Goal: Communication & Community: Answer question/provide support

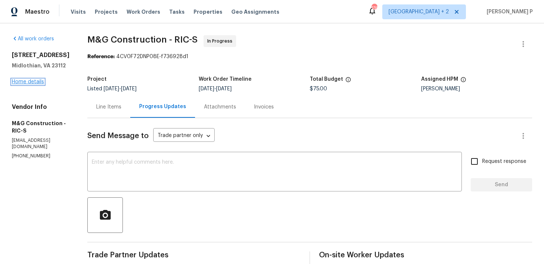
click at [34, 81] on link "Home details" at bounding box center [28, 81] width 32 height 5
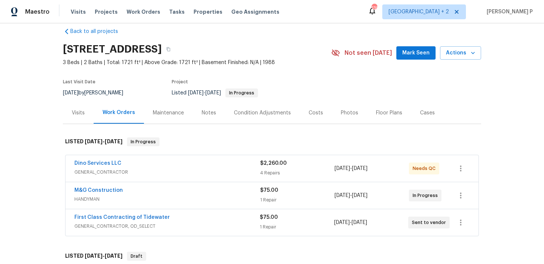
scroll to position [21, 0]
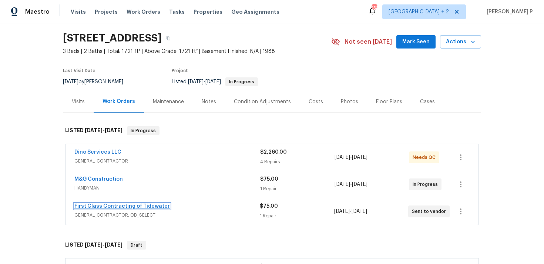
click at [110, 208] on link "First Class Contracting of Tidewater" at bounding box center [121, 205] width 95 height 5
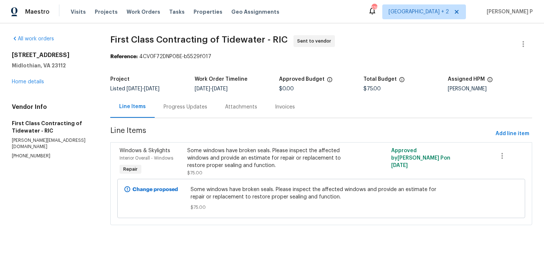
click at [172, 105] on div "Progress Updates" at bounding box center [185, 106] width 44 height 7
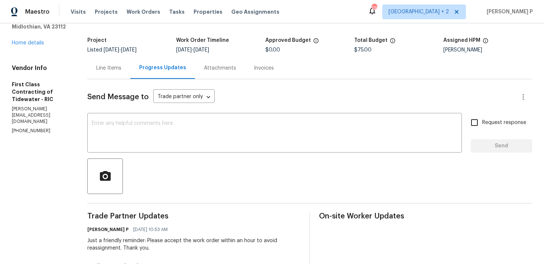
scroll to position [26, 0]
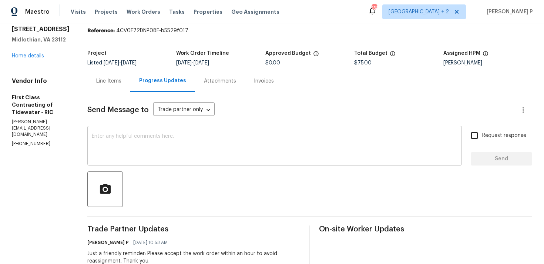
click at [127, 136] on textarea at bounding box center [274, 146] width 365 height 26
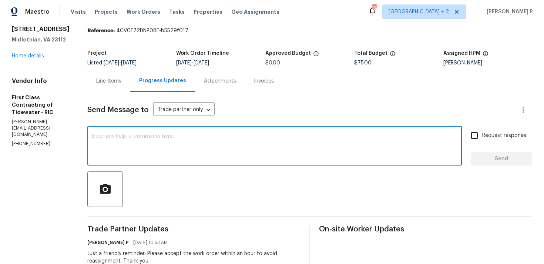
paste textarea "We regret to inform you that the work order has been reassigned as it was not a…"
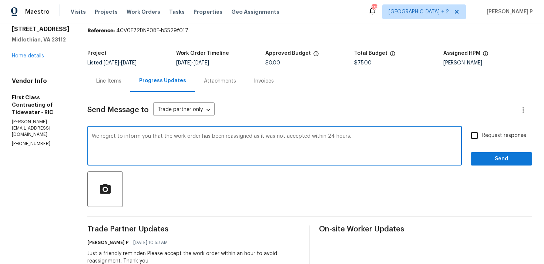
click at [92, 137] on textarea "We regret to inform you that the work order has been reassigned as it was not a…" at bounding box center [274, 146] width 365 height 26
click at [370, 144] on textarea "Hi, We regret to inform you that the work order has been reassigned as it was n…" at bounding box center [274, 146] width 365 height 26
type textarea "Hi, We regret to inform you that the work order has been reassigned as it was n…"
click at [491, 158] on span "Send" at bounding box center [501, 158] width 50 height 9
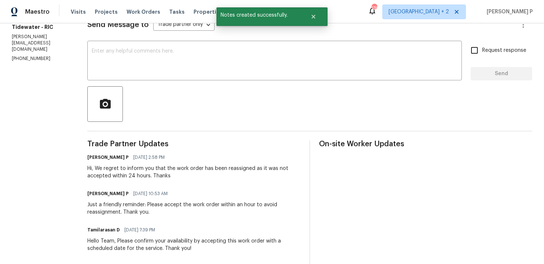
scroll to position [0, 0]
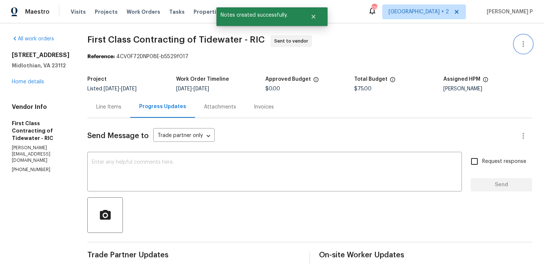
click at [524, 46] on icon "button" at bounding box center [522, 44] width 9 height 9
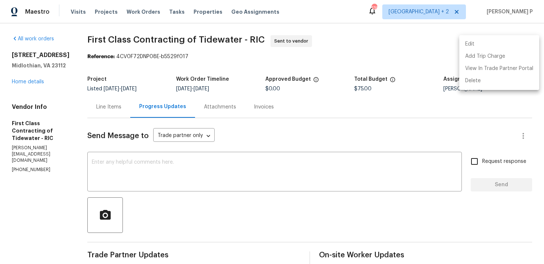
click at [487, 44] on li "Edit" at bounding box center [499, 44] width 80 height 12
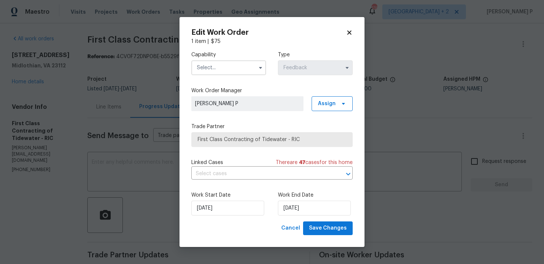
click at [234, 68] on input "text" at bounding box center [228, 67] width 75 height 15
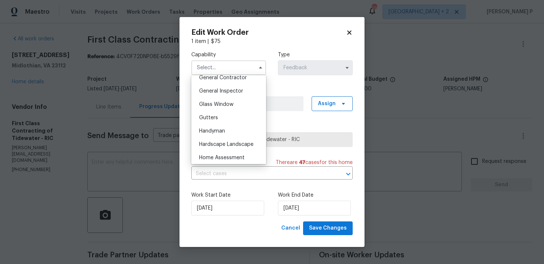
scroll to position [332, 0]
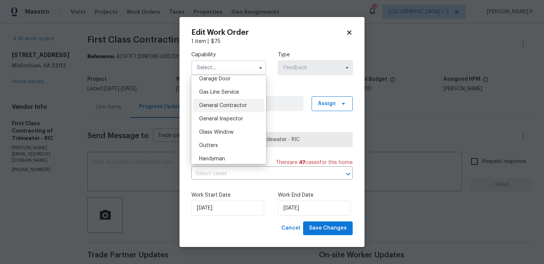
click at [218, 104] on span "General Contractor" at bounding box center [223, 105] width 48 height 5
type input "General Contractor"
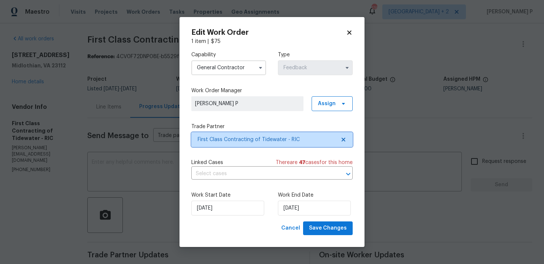
click at [237, 145] on span "First Class Contracting of Tidewater - RIC" at bounding box center [271, 139] width 161 height 15
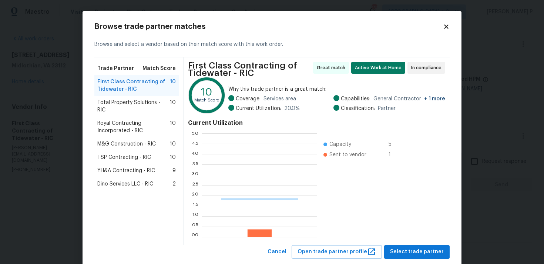
scroll to position [104, 115]
click at [121, 102] on span "Total Property Solutions - RIC" at bounding box center [133, 106] width 72 height 15
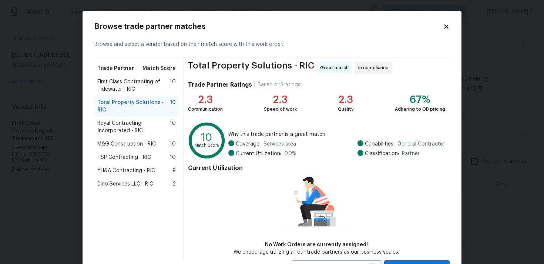
scroll to position [32, 0]
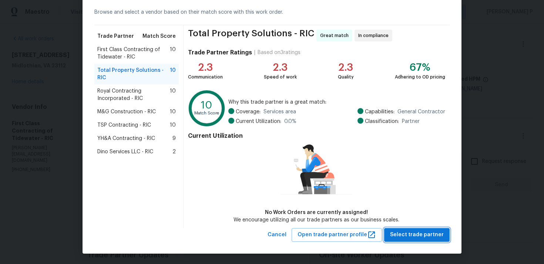
click at [400, 236] on span "Select trade partner" at bounding box center [417, 234] width 54 height 9
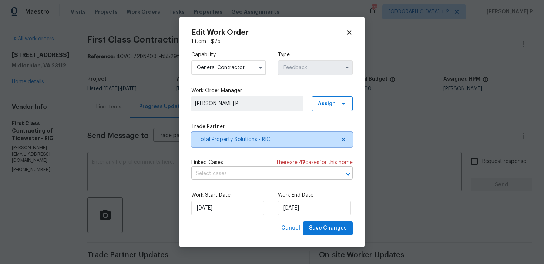
scroll to position [0, 0]
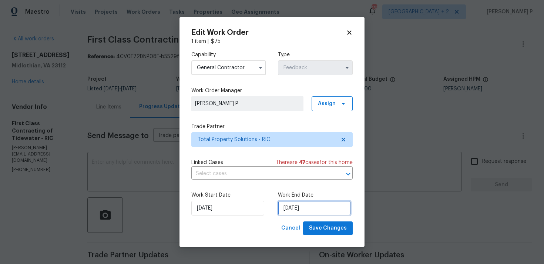
click at [309, 212] on input "09/09/2025" at bounding box center [314, 207] width 73 height 15
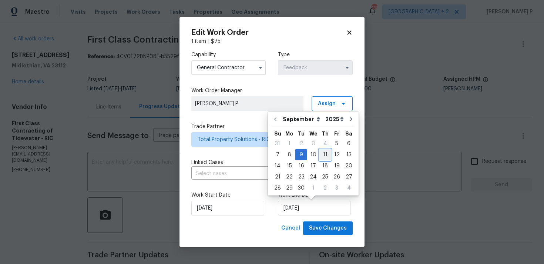
click at [324, 155] on div "11" at bounding box center [324, 154] width 11 height 10
type input "11/09/2025"
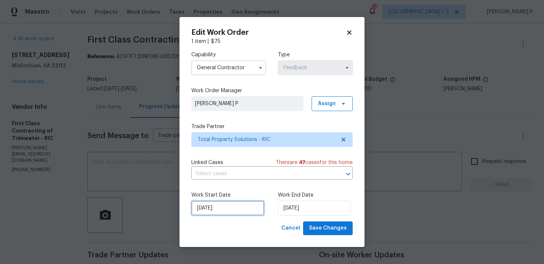
click at [210, 212] on input "05/09/2025" at bounding box center [227, 207] width 73 height 15
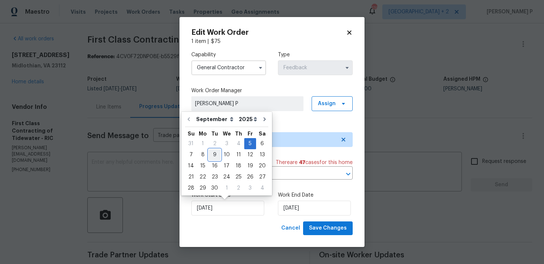
click at [216, 151] on div "9" at bounding box center [215, 154] width 12 height 10
type input "09/09/2025"
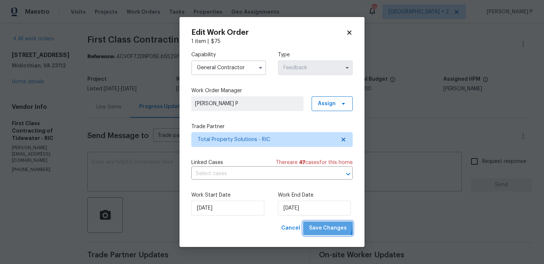
click at [317, 224] on span "Save Changes" at bounding box center [328, 227] width 38 height 9
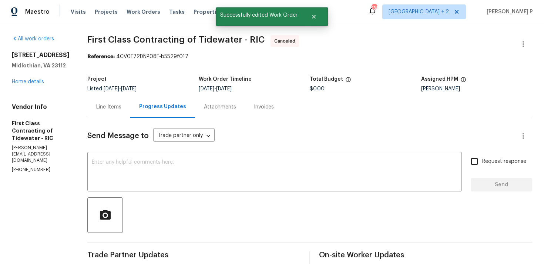
click at [27, 86] on div "All work orders 5614 Chatmoss Rd Midlothian, VA 23112 Home details Vendor Info …" at bounding box center [41, 104] width 58 height 138
click at [29, 81] on link "Home details" at bounding box center [28, 81] width 32 height 5
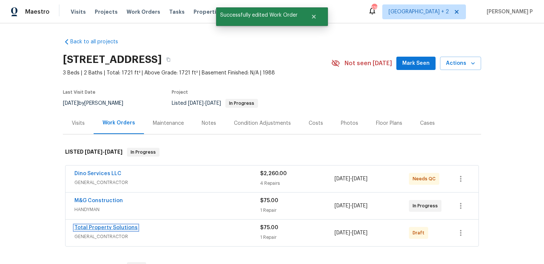
click at [100, 226] on link "Total Property Solutions" at bounding box center [105, 227] width 63 height 5
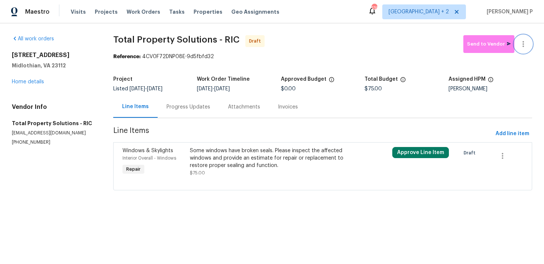
click at [525, 39] on button "button" at bounding box center [523, 44] width 18 height 18
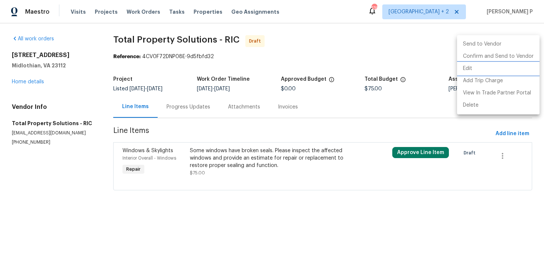
click at [486, 66] on li "Edit" at bounding box center [498, 68] width 82 height 12
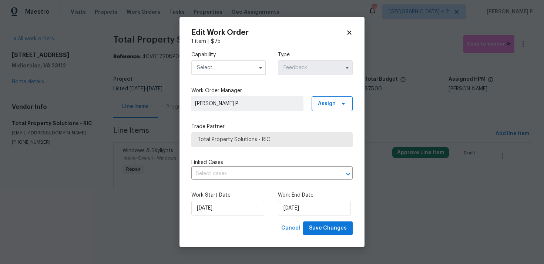
click at [231, 66] on input "text" at bounding box center [228, 67] width 75 height 15
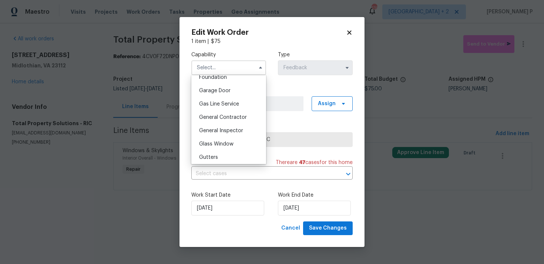
scroll to position [312, 0]
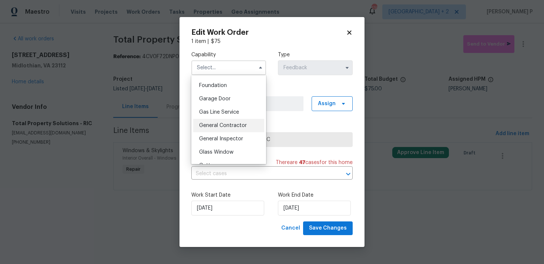
click at [234, 125] on span "General Contractor" at bounding box center [223, 125] width 48 height 5
type input "General Contractor"
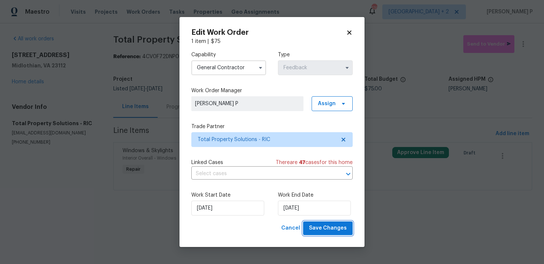
click at [335, 222] on button "Save Changes" at bounding box center [328, 228] width 50 height 14
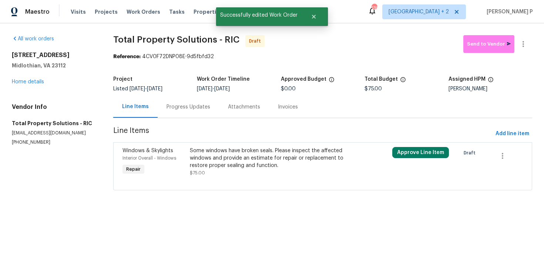
click at [184, 101] on div "Progress Updates" at bounding box center [188, 107] width 61 height 22
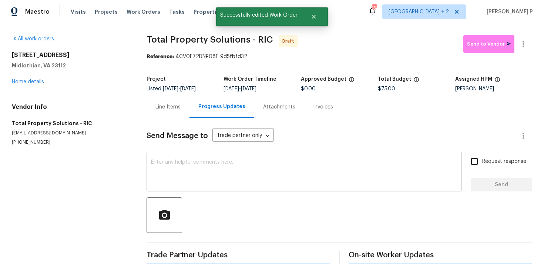
click at [201, 160] on textarea at bounding box center [304, 172] width 306 height 26
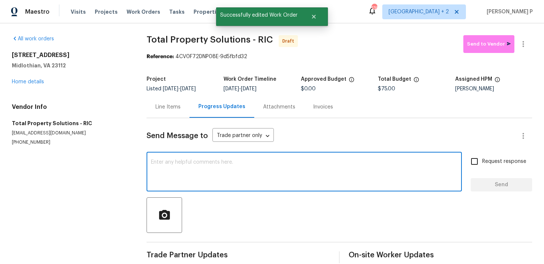
paste textarea "Hi, this is Ramyasri with Opendoor. I’m confirming you received the WO for the …"
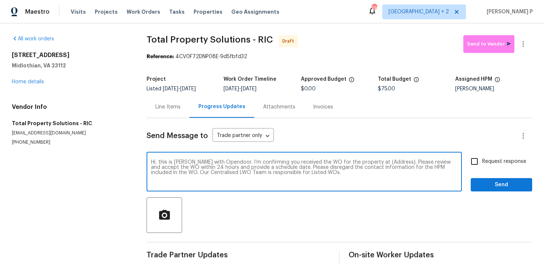
drag, startPoint x: 370, startPoint y: 163, endPoint x: 394, endPoint y: 162, distance: 24.1
click at [394, 162] on textarea "Hi, this is Ramyasri with Opendoor. I’m confirming you received the WO for the …" at bounding box center [304, 172] width 306 height 26
paste textarea "5614 Chatmoss Rd, Midlothian, VA 23112"
type textarea "Hi, this is Ramyasri with Opendoor. I’m confirming you received the WO for the …"
click at [480, 160] on input "Request response" at bounding box center [474, 161] width 16 height 16
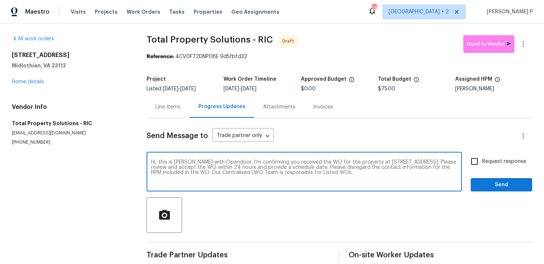
checkbox input "true"
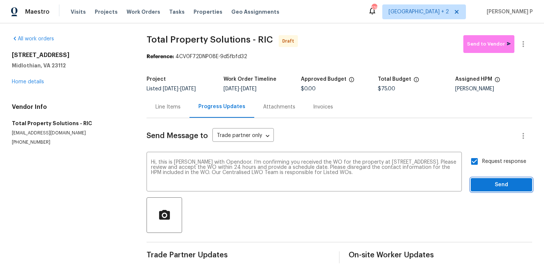
click at [484, 188] on span "Send" at bounding box center [501, 184] width 50 height 9
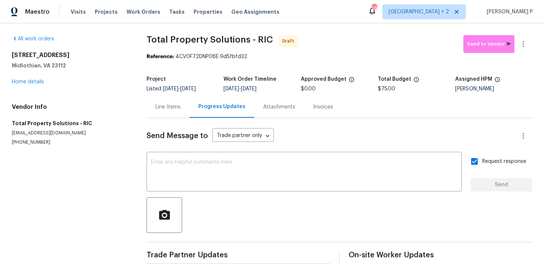
click at [356, 228] on div at bounding box center [338, 215] width 385 height 36
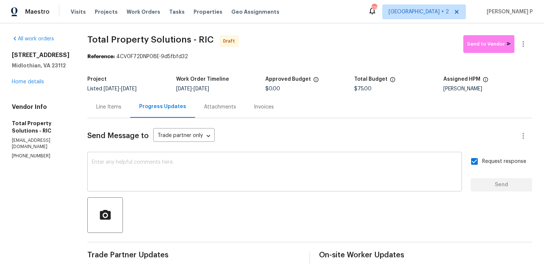
click at [233, 184] on textarea at bounding box center [274, 172] width 365 height 26
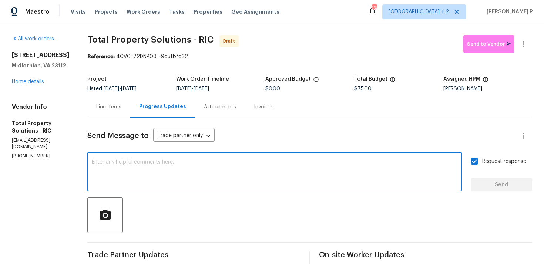
click at [233, 184] on textarea at bounding box center [274, 172] width 365 height 26
paste textarea "Attention All Work Orders must include before-photos (both close-up and wide-an…"
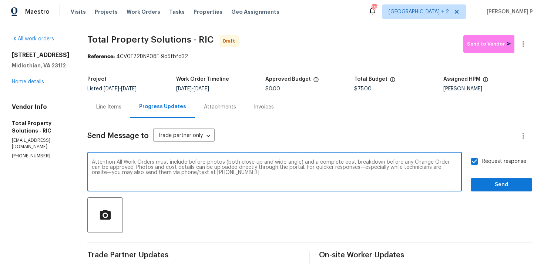
type textarea "Attention All Work Orders must include before-photos (both close-up and wide-an…"
click at [491, 185] on span "Send" at bounding box center [501, 184] width 50 height 9
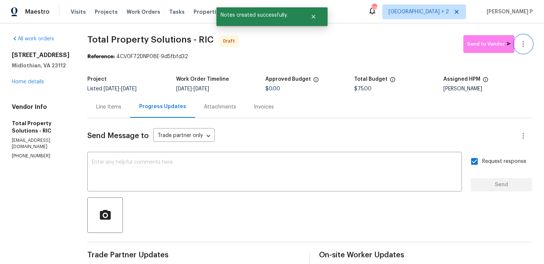
click at [524, 45] on icon "button" at bounding box center [522, 44] width 9 height 9
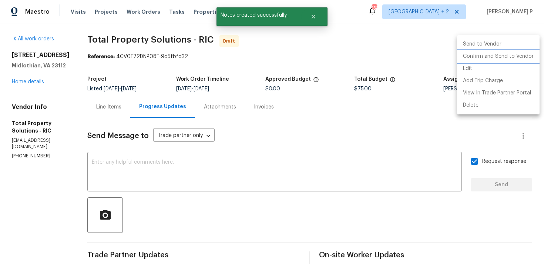
click at [496, 55] on li "Confirm and Send to Vendor" at bounding box center [498, 56] width 82 height 12
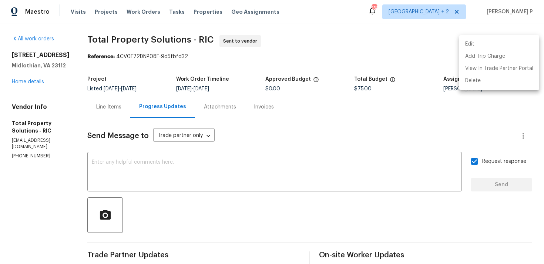
click at [133, 36] on div at bounding box center [272, 132] width 544 height 264
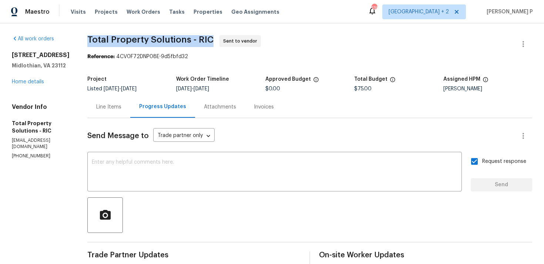
drag, startPoint x: 101, startPoint y: 41, endPoint x: 227, endPoint y: 41, distance: 126.5
click at [227, 41] on div "All work orders 5614 Chatmoss Rd Midlothian, VA 23112 Home details Vendor Info …" at bounding box center [272, 203] width 544 height 361
copy span "Total Property Solutions - RIC"
click at [162, 58] on div "Reference: 4CV0F72DNP08E-9d5fbfd32" at bounding box center [309, 56] width 444 height 7
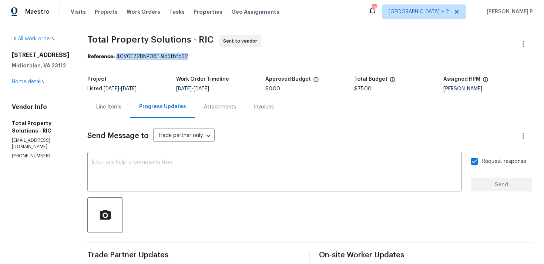
drag, startPoint x: 132, startPoint y: 57, endPoint x: 244, endPoint y: 57, distance: 112.4
click at [244, 57] on div "Reference: 4CV0F72DNP08E-9d5fbfd32" at bounding box center [309, 56] width 444 height 7
copy div "4CV0F72DNP08E-9d5fbfd32"
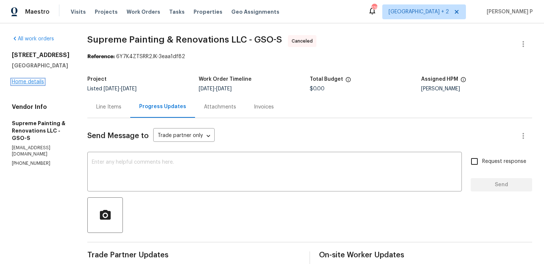
click at [31, 84] on link "Home details" at bounding box center [28, 81] width 32 height 5
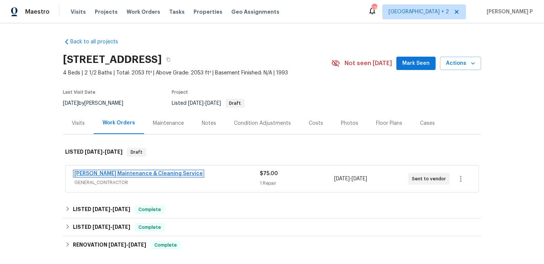
click at [135, 174] on link "[PERSON_NAME] Maintenance & Cleaning Service" at bounding box center [138, 173] width 128 height 5
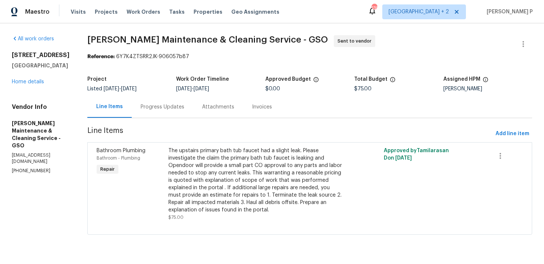
click at [175, 112] on div "Progress Updates" at bounding box center [162, 107] width 61 height 22
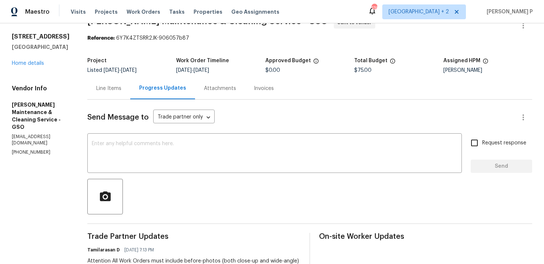
scroll to position [9, 0]
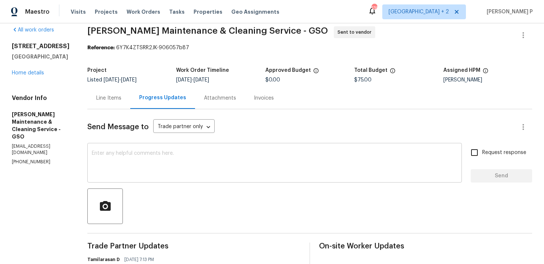
click at [119, 158] on textarea at bounding box center [274, 164] width 365 height 26
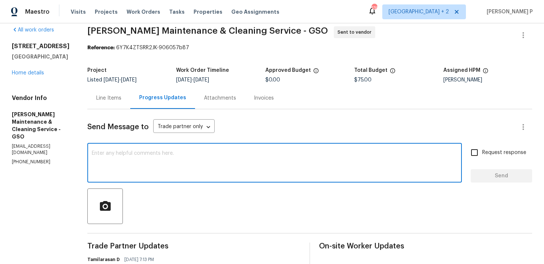
paste textarea "Just a friendly reminder: Please accept the work order within an hour to avoid …"
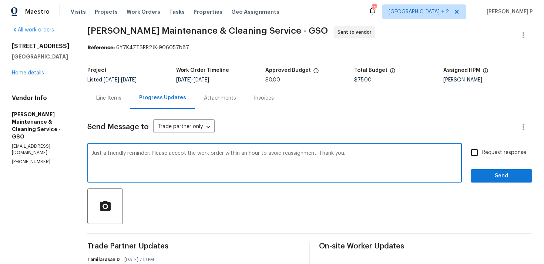
type textarea "Just a friendly reminder: Please accept the work order within an hour to avoid …"
click at [484, 156] on span "Request response" at bounding box center [504, 153] width 44 height 8
click at [482, 156] on input "Request response" at bounding box center [474, 153] width 16 height 16
checkbox input "true"
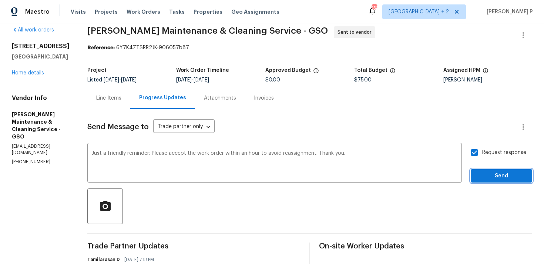
click at [485, 177] on span "Send" at bounding box center [501, 175] width 50 height 9
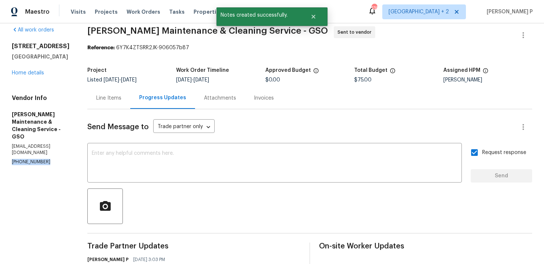
drag, startPoint x: 50, startPoint y: 140, endPoint x: 1, endPoint y: 140, distance: 48.4
click at [1, 140] on div "All work orders [STREET_ADDRESS] Home details Vendor Info [PERSON_NAME] Mainten…" at bounding box center [272, 212] width 544 height 397
copy p "[PHONE_NUMBER]"
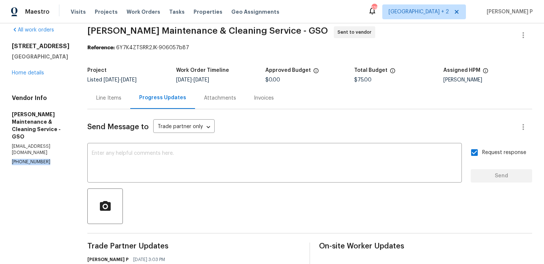
click at [119, 41] on span "[PERSON_NAME] Maintenance & Cleaning Service - GSO Sent to vendor" at bounding box center [300, 35] width 427 height 18
click at [98, 30] on span "[PERSON_NAME] Maintenance & Cleaning Service - GSO" at bounding box center [207, 30] width 240 height 9
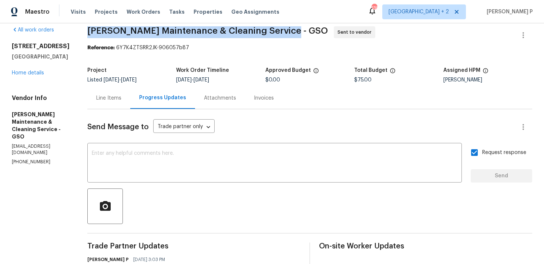
drag, startPoint x: 95, startPoint y: 30, endPoint x: 289, endPoint y: 31, distance: 193.8
click at [289, 31] on span "[PERSON_NAME] Maintenance & Cleaning Service - GSO" at bounding box center [207, 30] width 240 height 9
copy span "[PERSON_NAME] Maintenance & Cleaning Service - GSO"
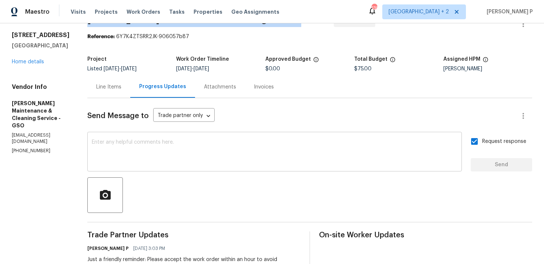
scroll to position [164, 0]
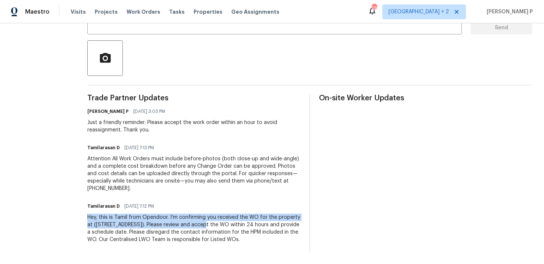
drag, startPoint x: 96, startPoint y: 208, endPoint x: 209, endPoint y: 216, distance: 113.8
click at [209, 216] on div "Hey, this is Tamil from Opendoor. I’m confirming you received the WO for the pr…" at bounding box center [193, 228] width 213 height 30
copy div "Hey, this is Tamil from Opendoor. I’m confirming you received the WO for the pr…"
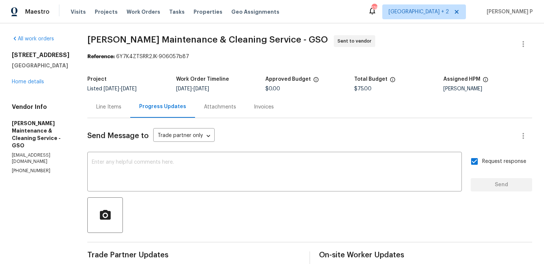
click at [119, 46] on span "[PERSON_NAME] Maintenance & Cleaning Service - GSO Sent to vendor" at bounding box center [300, 44] width 427 height 18
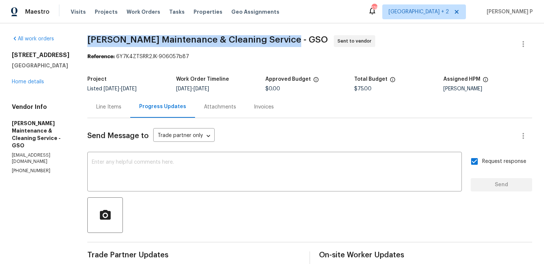
drag, startPoint x: 97, startPoint y: 37, endPoint x: 291, endPoint y: 36, distance: 194.1
click at [291, 36] on span "[PERSON_NAME] Maintenance & Cleaning Service - GSO" at bounding box center [207, 39] width 240 height 9
copy span "[PERSON_NAME] Maintenance & Cleaning Service - GSO"
click at [138, 59] on div "Reference: 6Y7K4ZTSRR2JK-906057b87" at bounding box center [309, 56] width 444 height 7
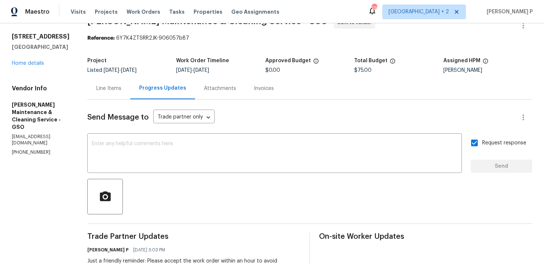
scroll to position [4, 0]
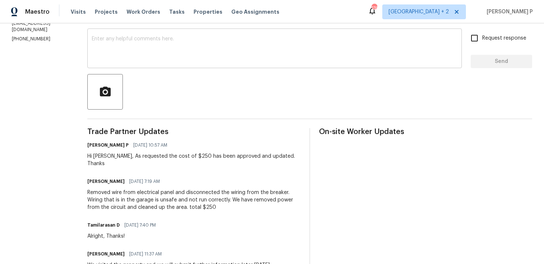
scroll to position [124, 0]
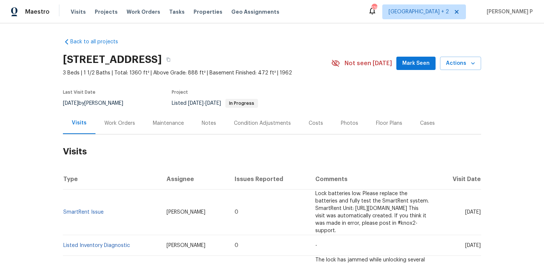
click at [122, 133] on div "Work Orders" at bounding box center [119, 123] width 48 height 22
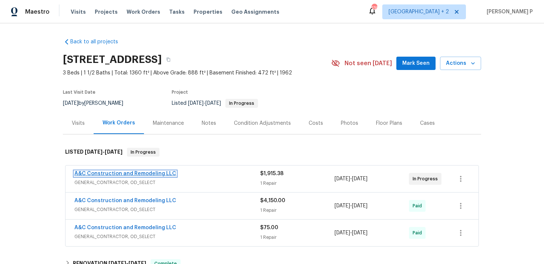
click at [119, 175] on link "A&C Construction and Remodeling LLC" at bounding box center [125, 173] width 102 height 5
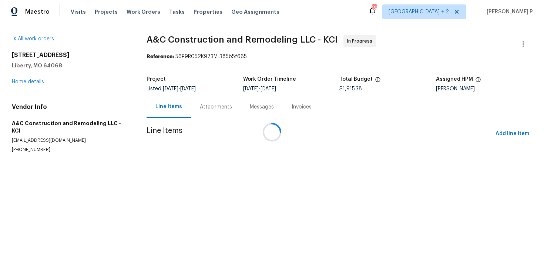
click at [208, 102] on div at bounding box center [272, 132] width 544 height 264
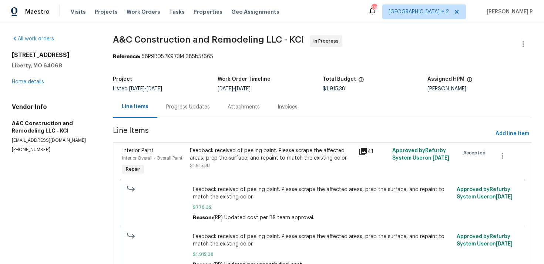
click at [200, 107] on div "Progress Updates" at bounding box center [188, 106] width 44 height 7
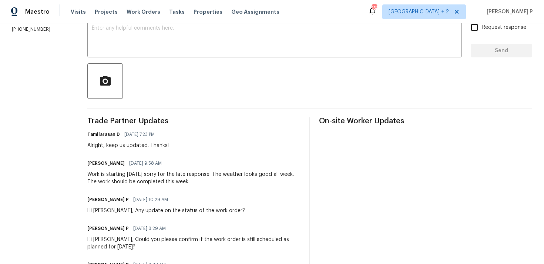
scroll to position [85, 0]
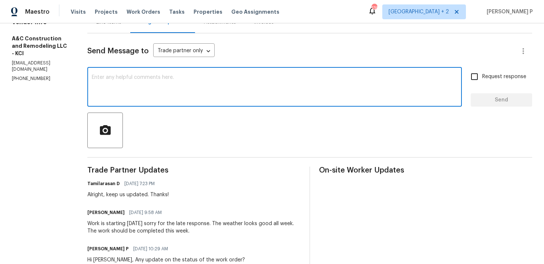
click at [144, 93] on textarea at bounding box center [274, 88] width 365 height 26
paste textarea "Could you please provide us with an update on the status of the work order?"
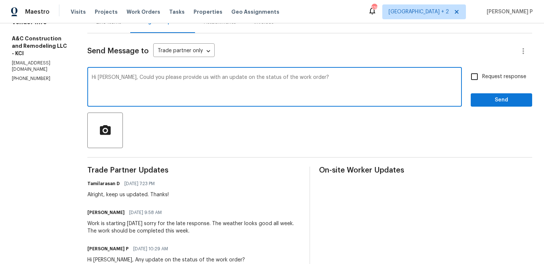
type textarea "Hi Darcy, Could you please provide us with an update on the status of the work …"
click at [491, 77] on span "Request response" at bounding box center [504, 77] width 44 height 8
click at [482, 77] on input "Request response" at bounding box center [474, 77] width 16 height 16
checkbox input "true"
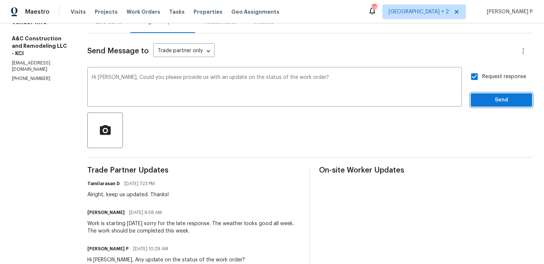
click at [489, 95] on button "Send" at bounding box center [500, 100] width 61 height 14
